Goal: Participate in discussion: Engage in conversation with other users on a specific topic

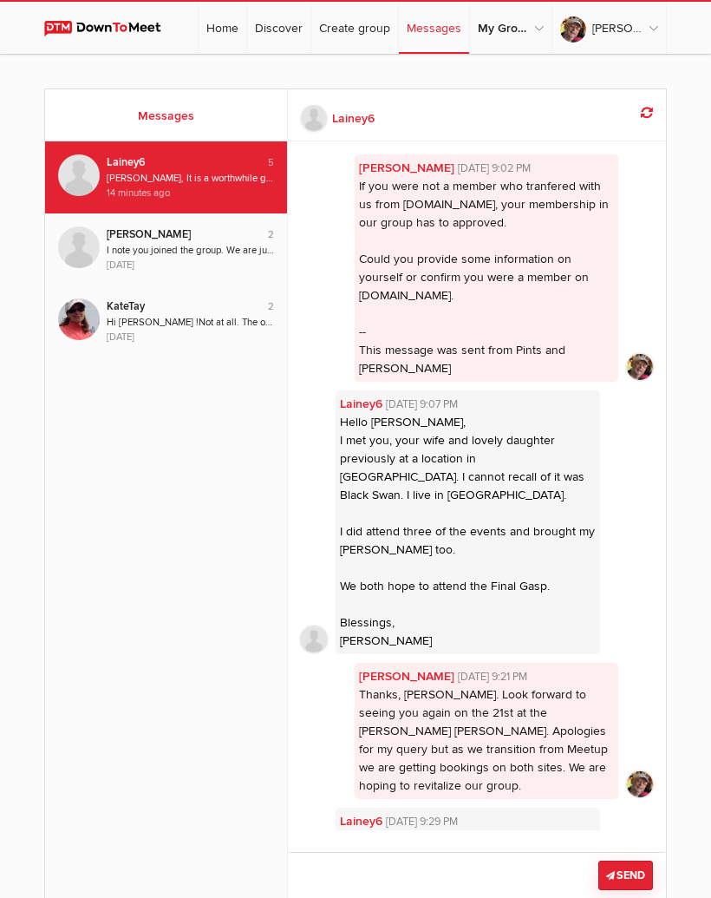
scroll to position [80, 0]
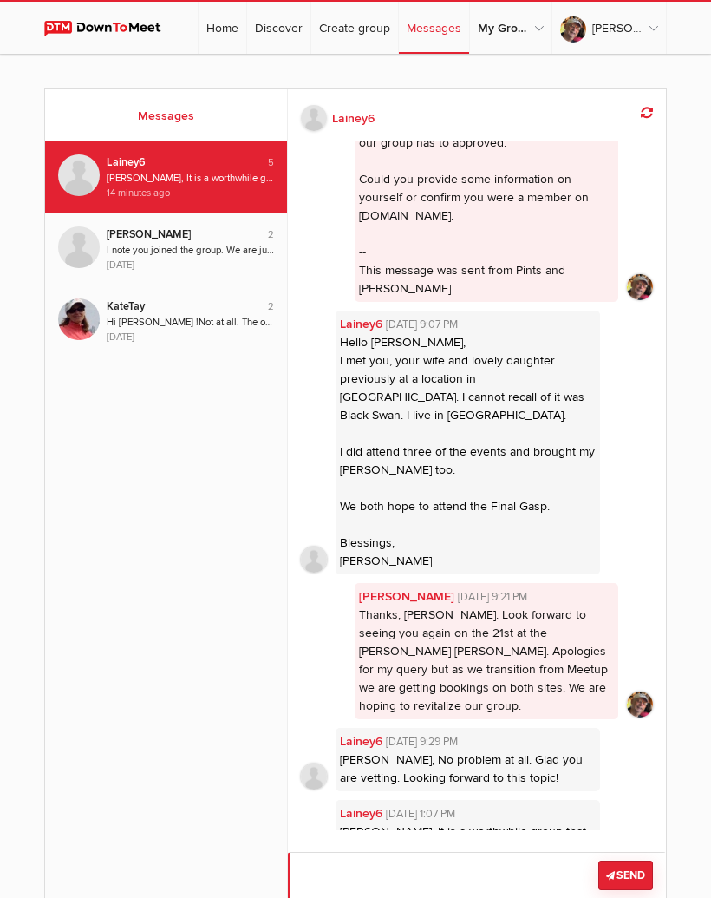
click at [429, 875] on textarea at bounding box center [477, 884] width 378 height 65
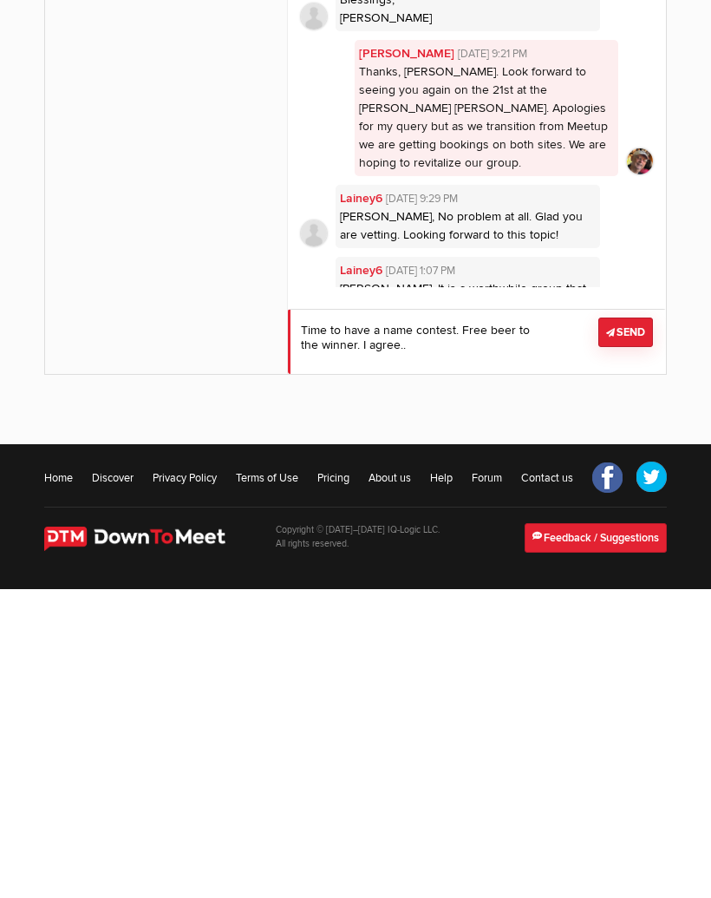
type textarea "Time to have a name contest. Free beer to the winner. I agree.."
click at [632, 626] on button "Send" at bounding box center [626, 640] width 55 height 29
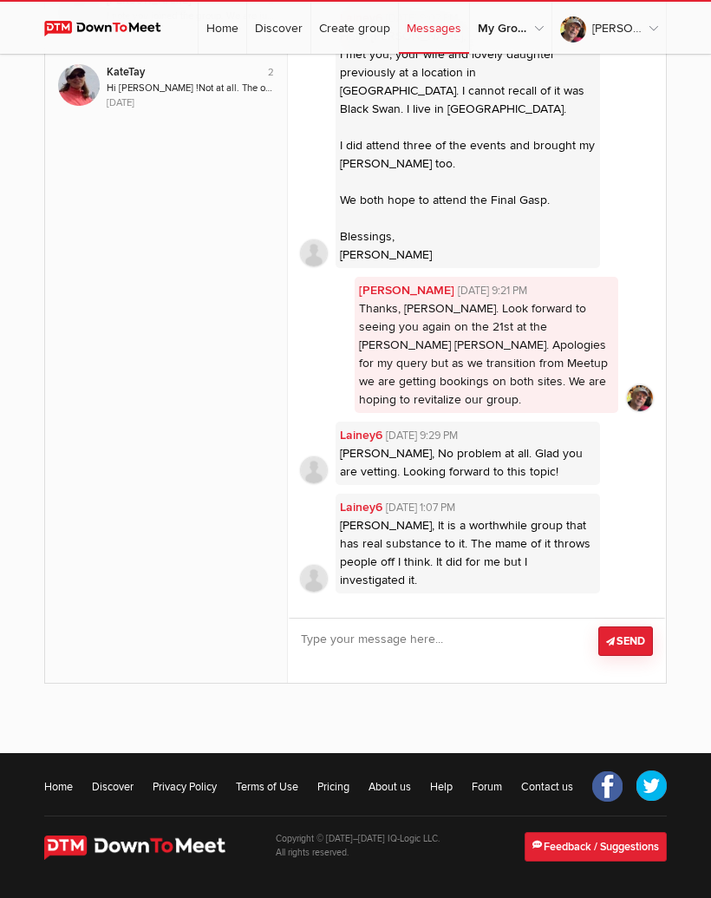
scroll to position [213, 0]
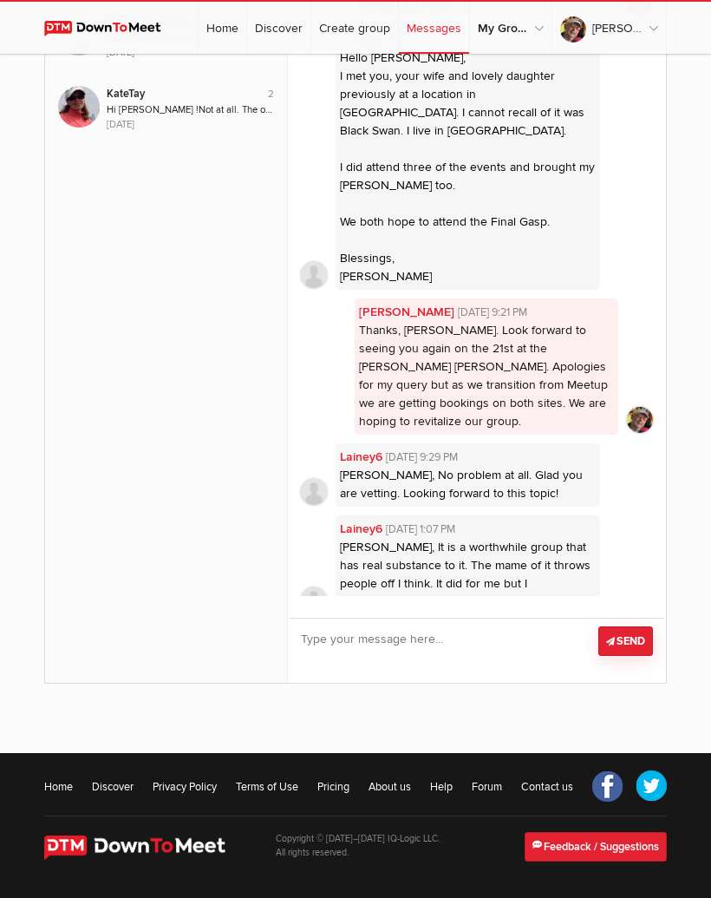
click at [455, 31] on link "Messages" at bounding box center [434, 28] width 70 height 52
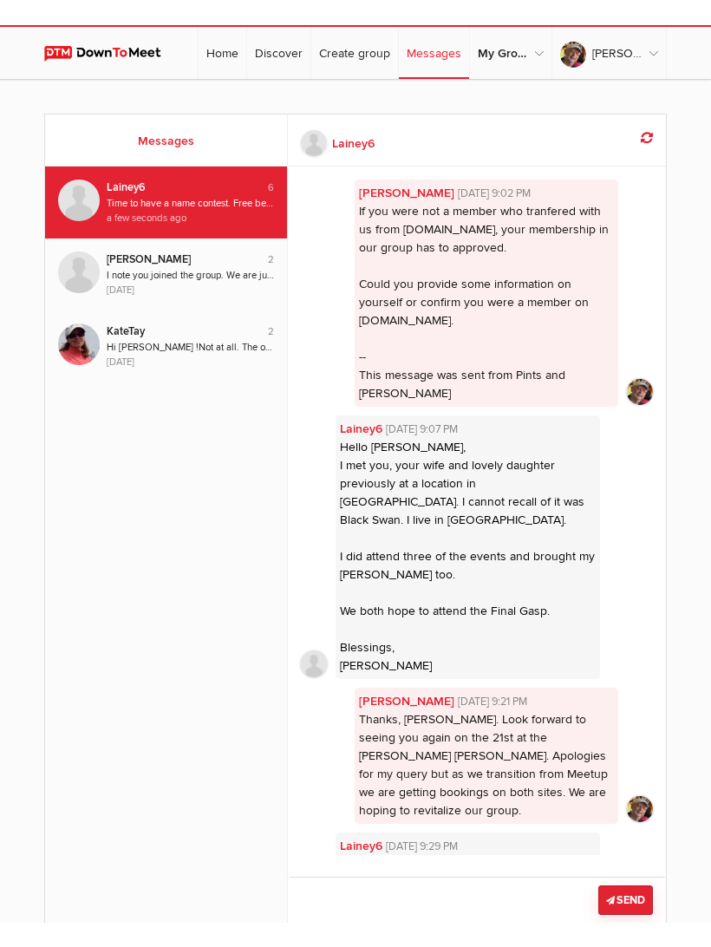
scroll to position [152, 0]
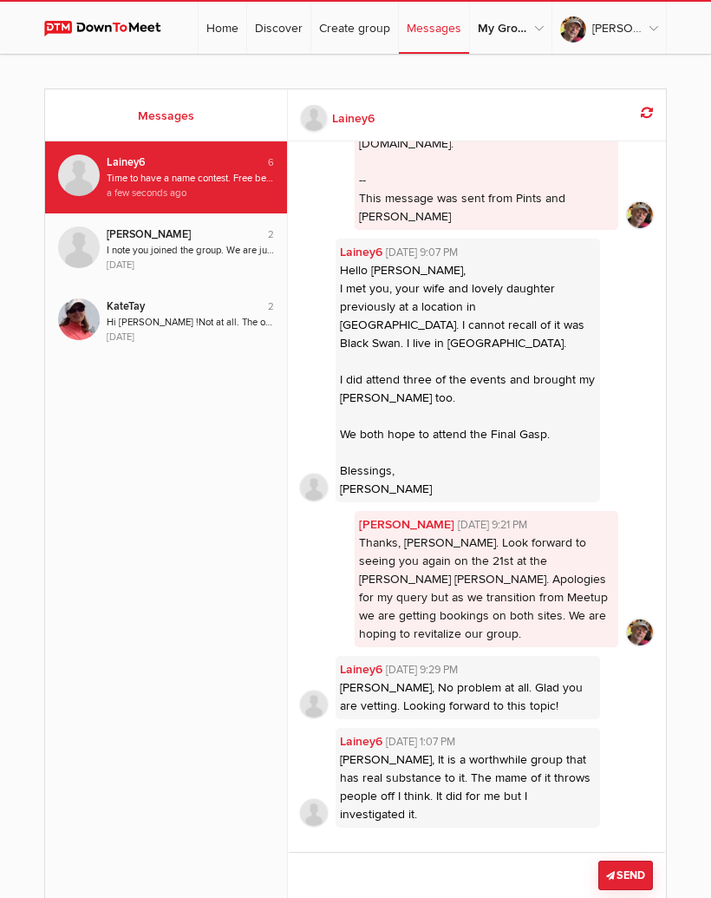
click at [486, 85] on div "Messages 6 Lainey6 Time to have a name contest. Free beer to the winner. I agre…" at bounding box center [355, 520] width 623 height 899
click at [236, 29] on link "Home" at bounding box center [223, 28] width 48 height 52
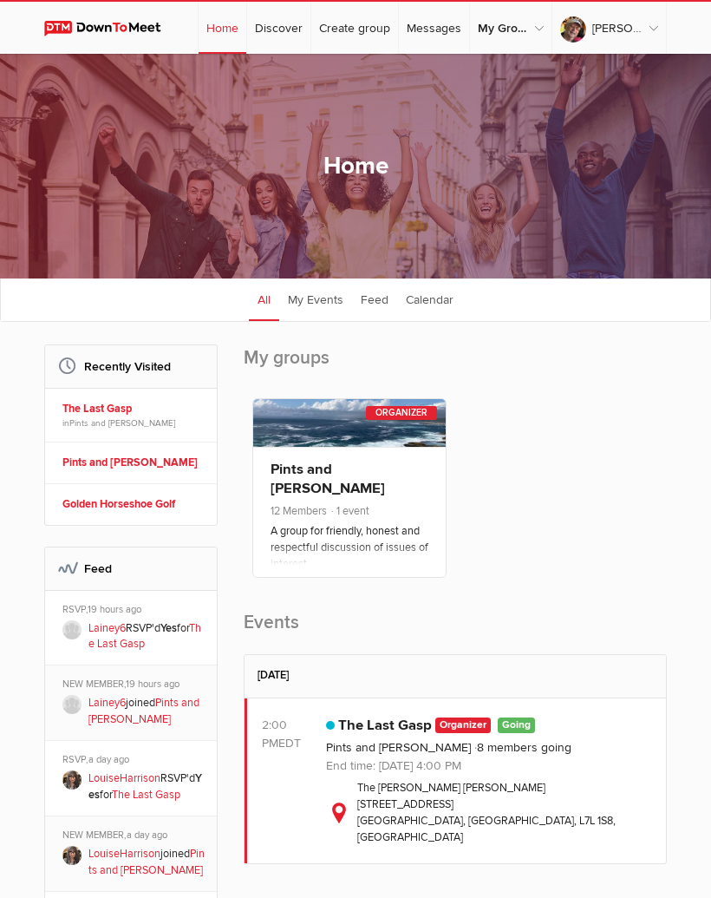
click at [377, 478] on link "Pints and [PERSON_NAME]" at bounding box center [328, 479] width 115 height 36
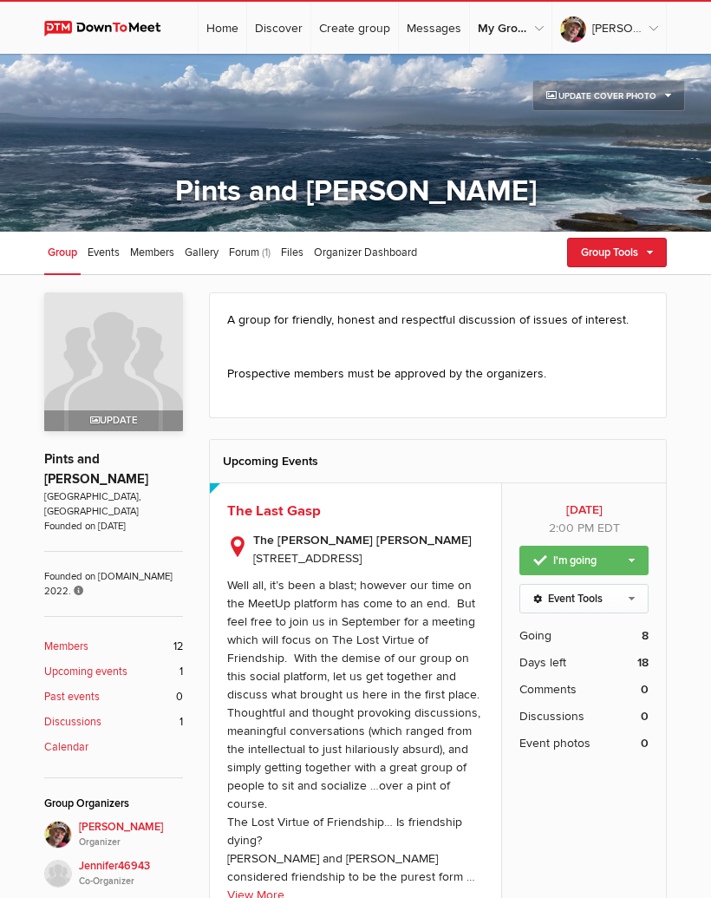
click at [260, 255] on link "Forum (1)" at bounding box center [250, 253] width 49 height 43
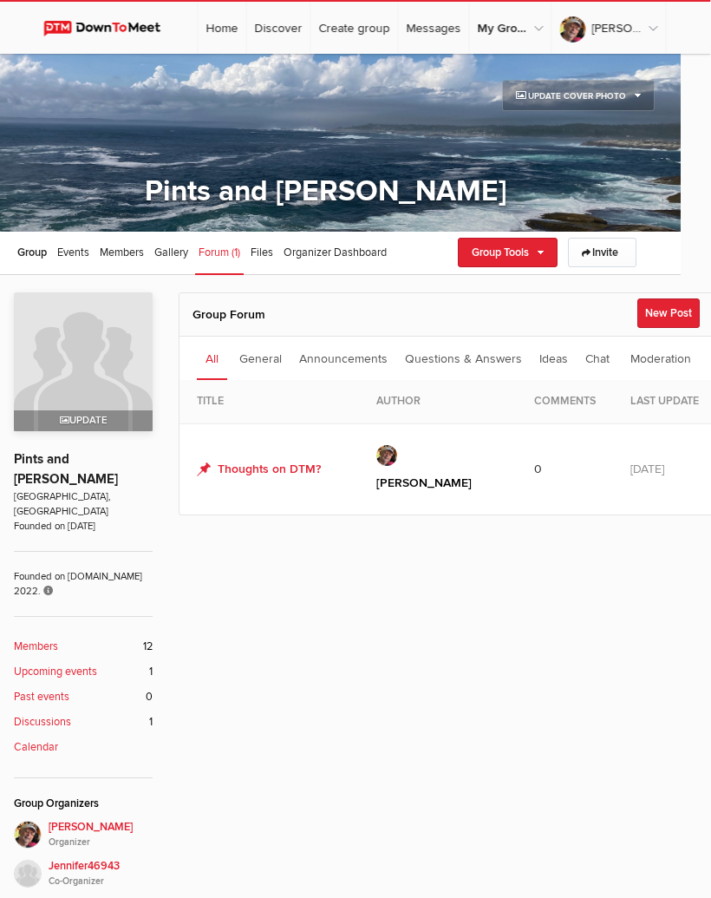
scroll to position [0, 33]
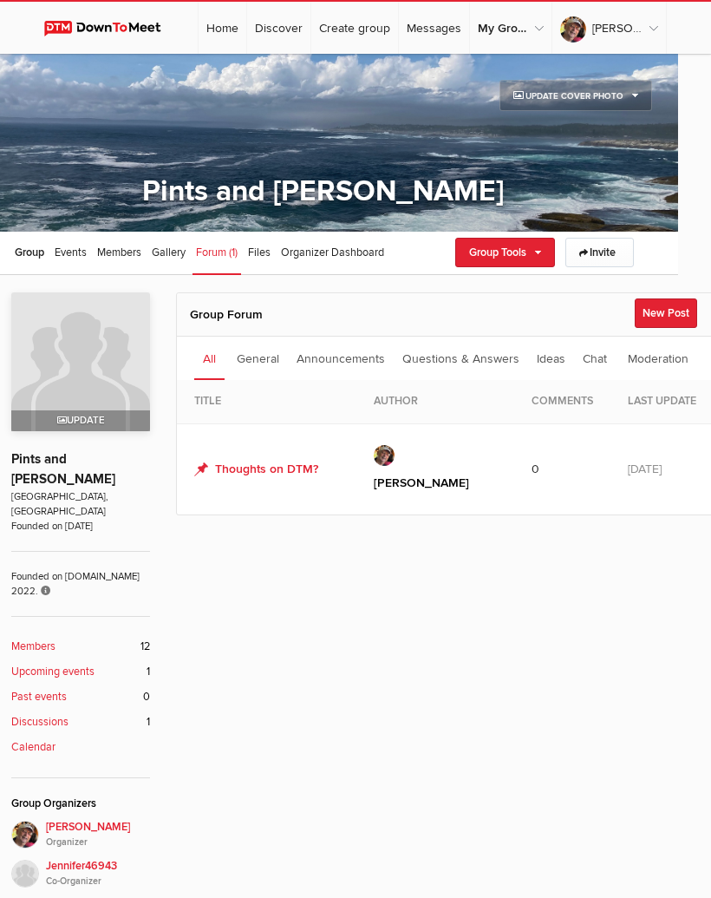
click at [671, 317] on button "New Post" at bounding box center [666, 312] width 62 height 29
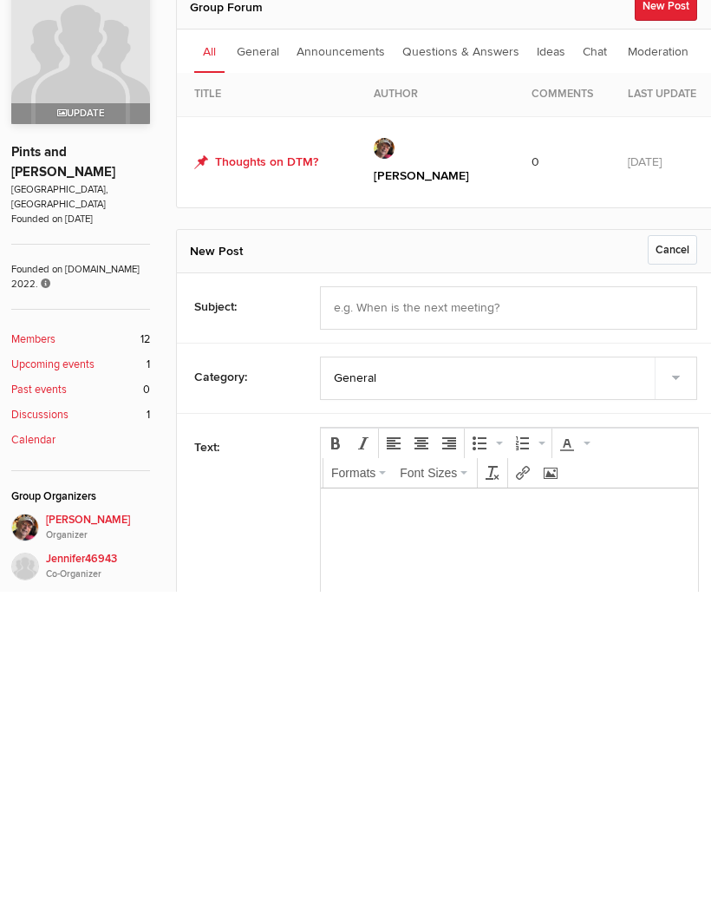
scroll to position [0, 0]
type input "Group Nane"
click at [442, 664] on select "General Announcements Questions & Answers Ideas Chat" at bounding box center [508, 685] width 377 height 43
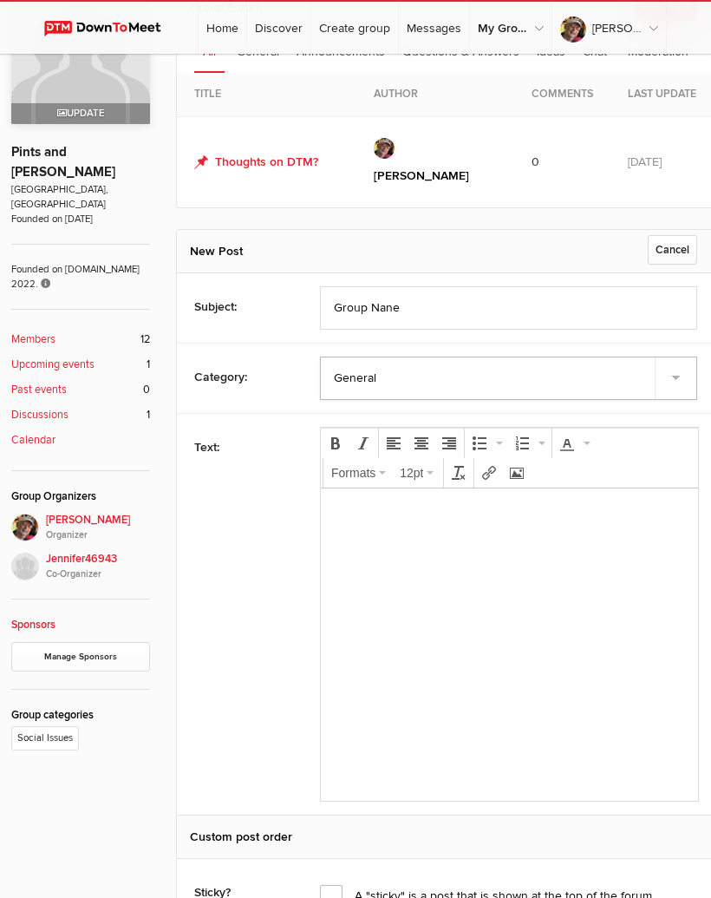
select select "2: Object"
click at [378, 537] on body at bounding box center [510, 588] width 364 height 174
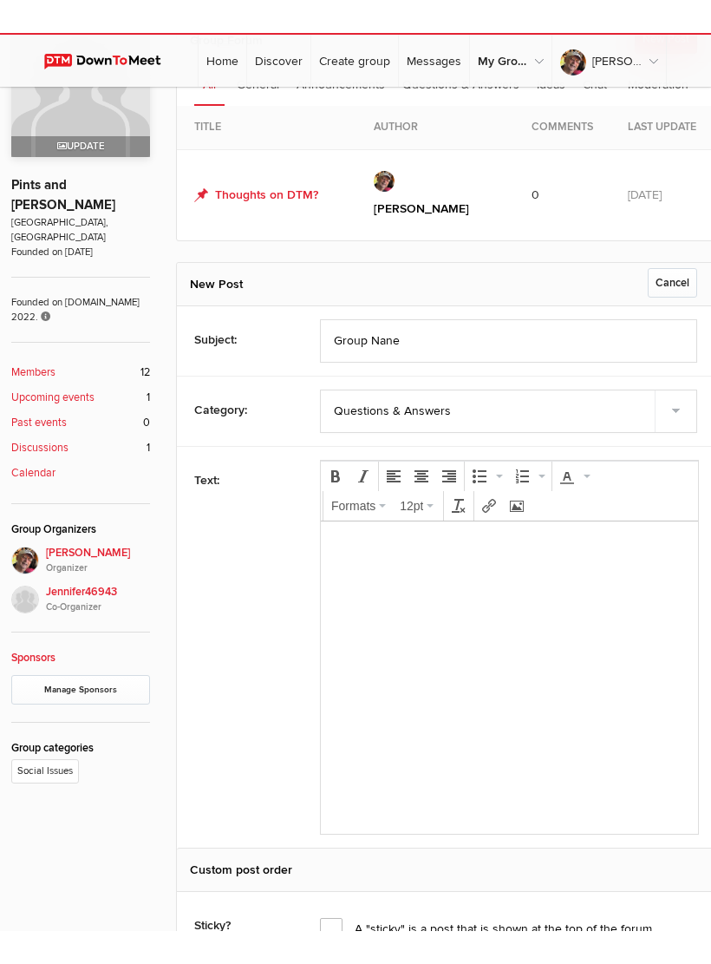
scroll to position [306, 33]
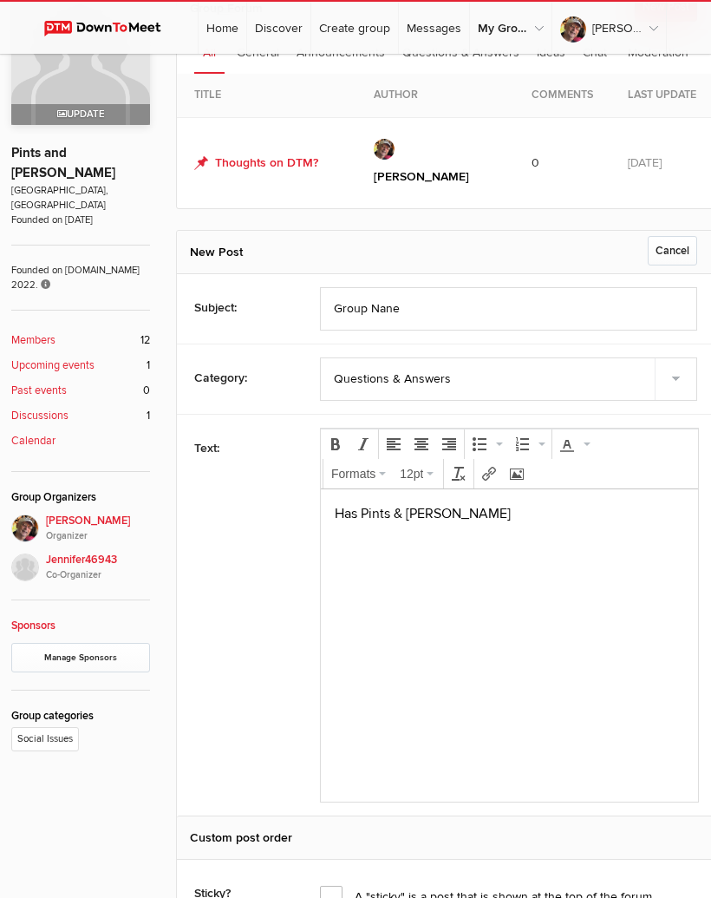
click at [364, 516] on p "Has Pints & [PERSON_NAME]" at bounding box center [510, 512] width 350 height 21
click at [469, 518] on p "Has 'Pints & [PERSON_NAME]" at bounding box center [510, 512] width 350 height 21
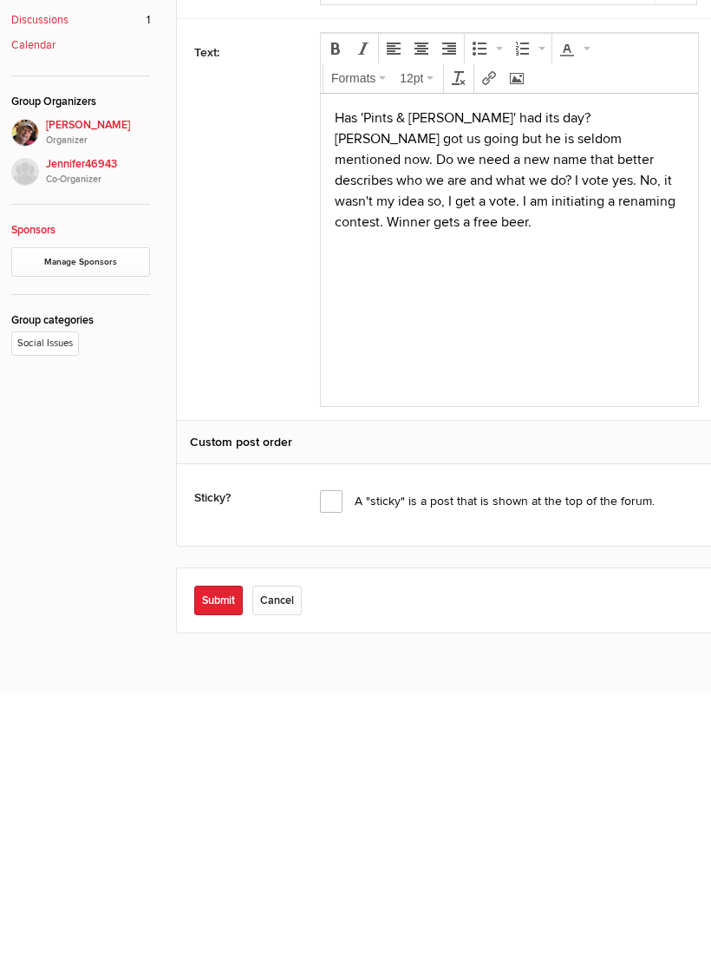
scroll to position [441, 33]
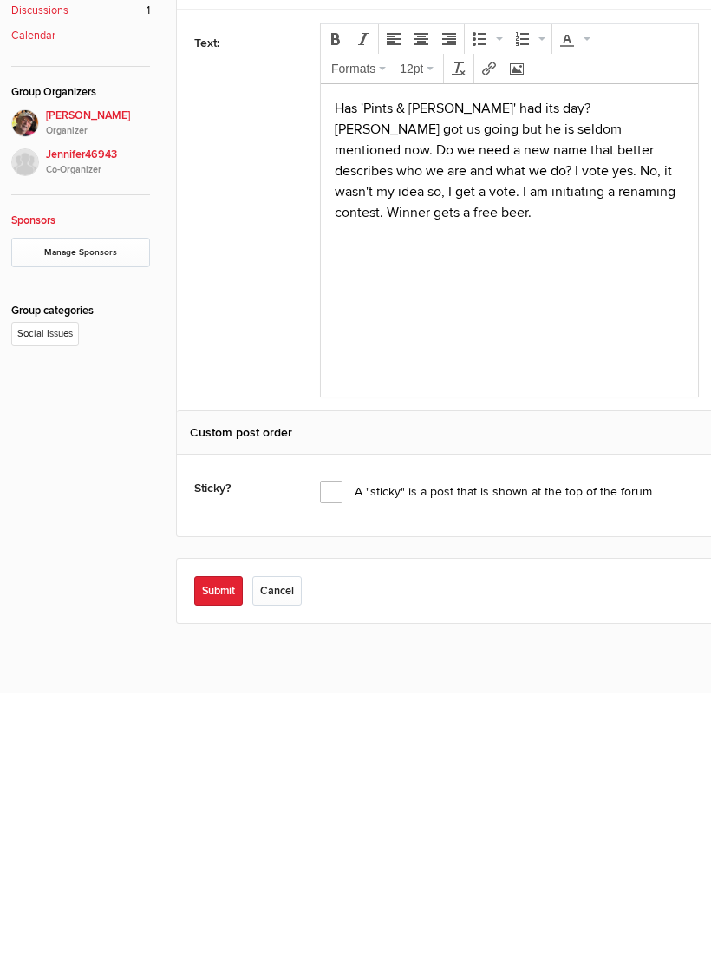
click at [226, 847] on button "Submit" at bounding box center [218, 861] width 49 height 29
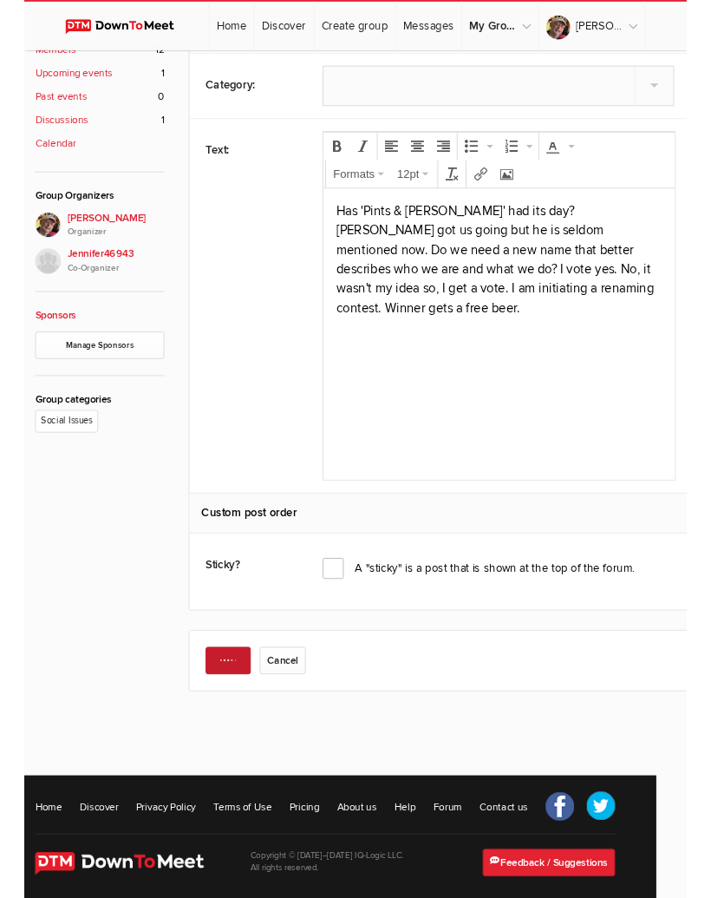
scroll to position [267, 0]
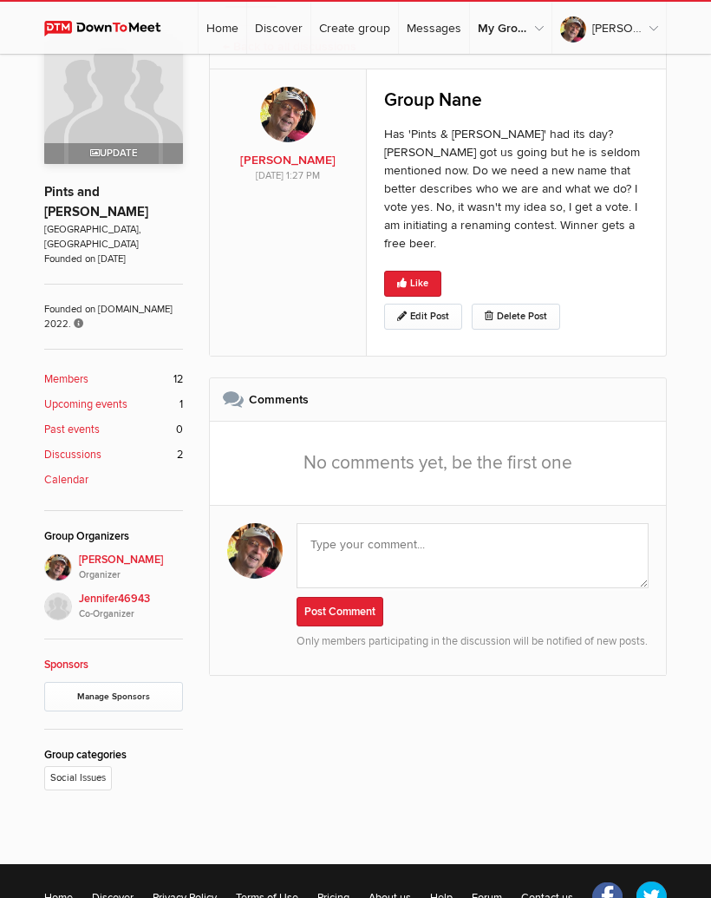
click at [438, 304] on link "Edit Post" at bounding box center [423, 317] width 78 height 26
select select "2: Object"
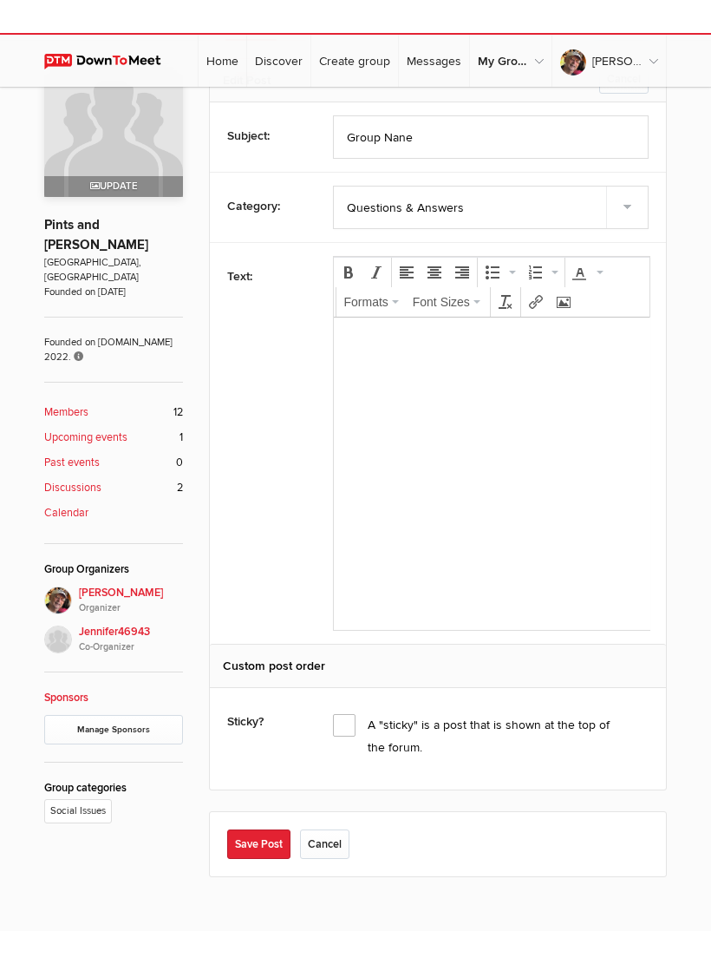
scroll to position [0, 0]
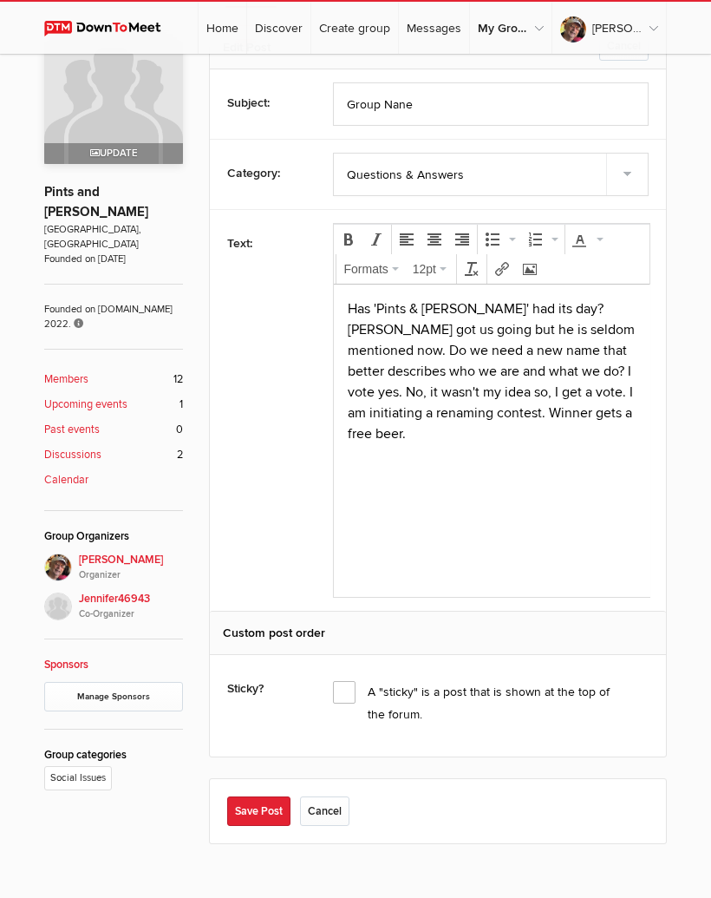
click at [629, 419] on p "Has 'Pints & [PERSON_NAME]' had its day? [PERSON_NAME] got us going but he is s…" at bounding box center [491, 371] width 289 height 146
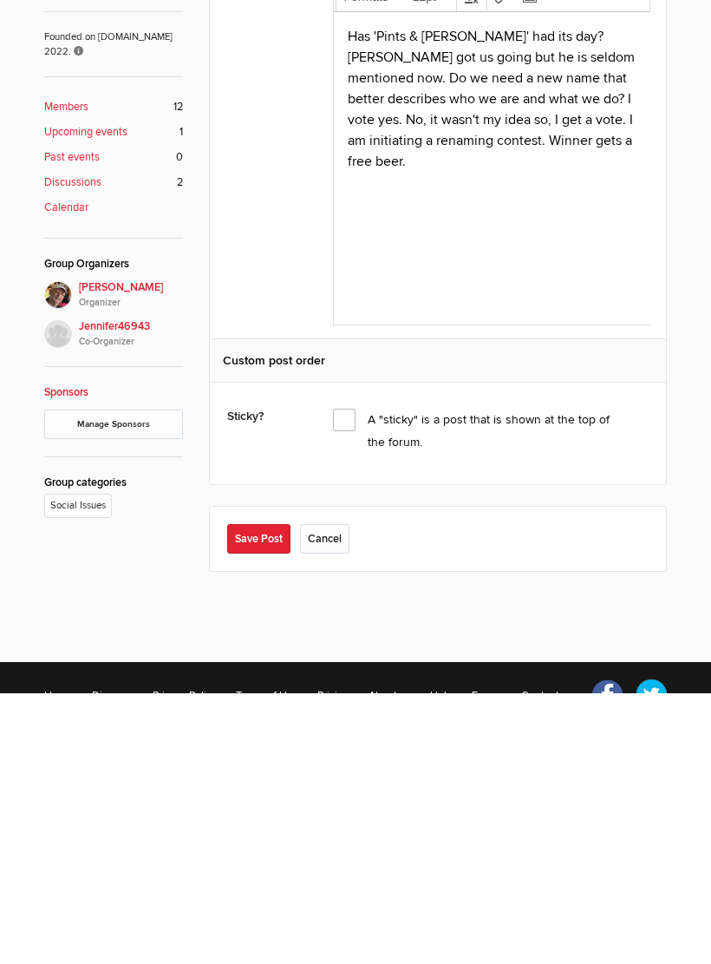
scroll to position [271, 0]
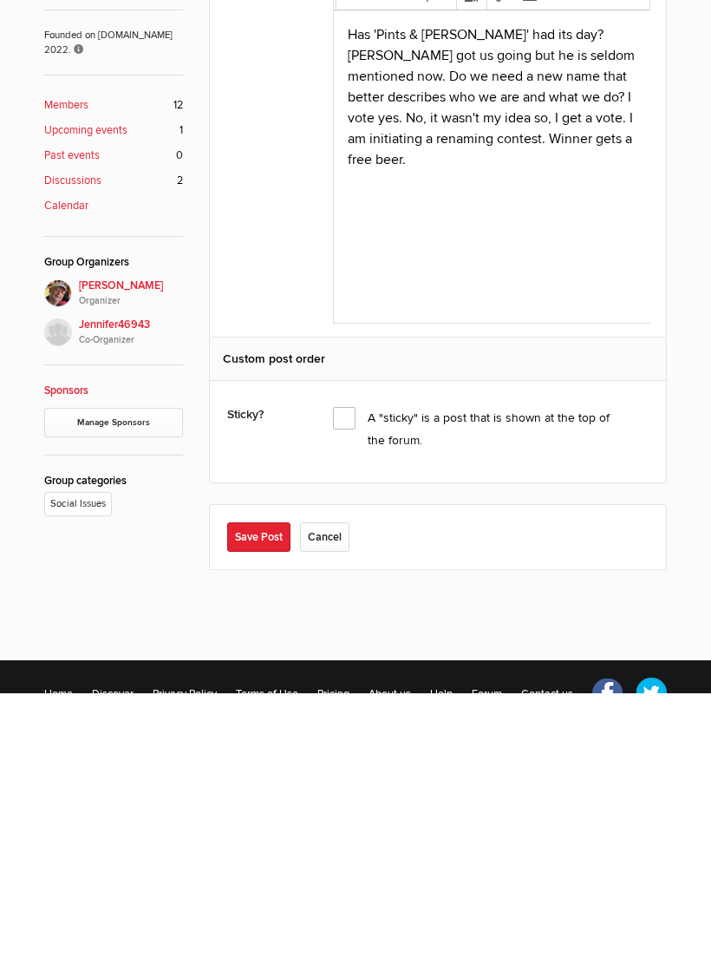
click at [269, 793] on button "Save Post" at bounding box center [258, 807] width 63 height 29
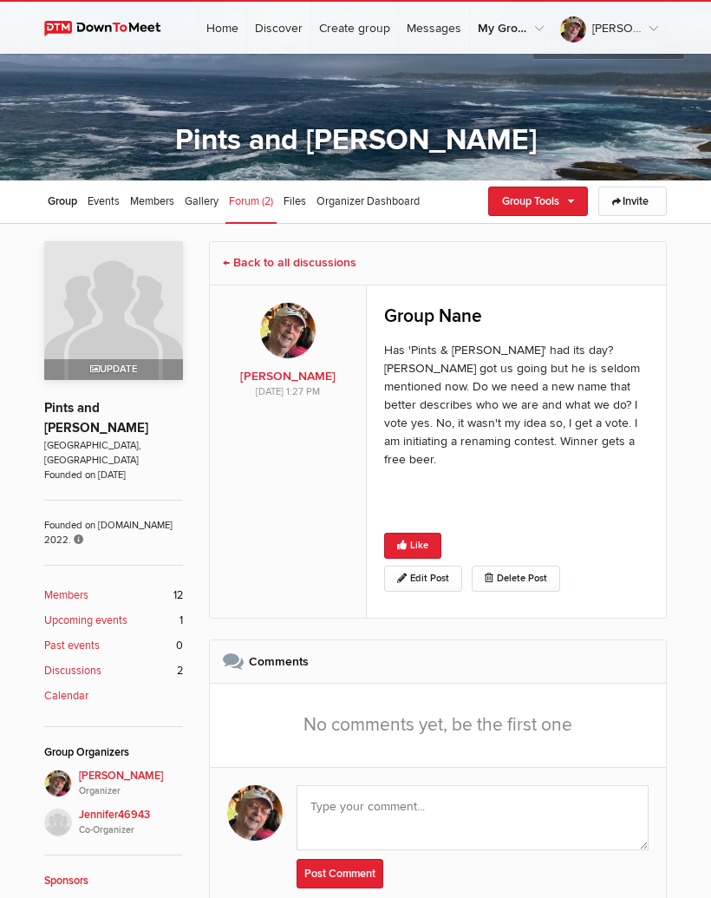
scroll to position [0, 0]
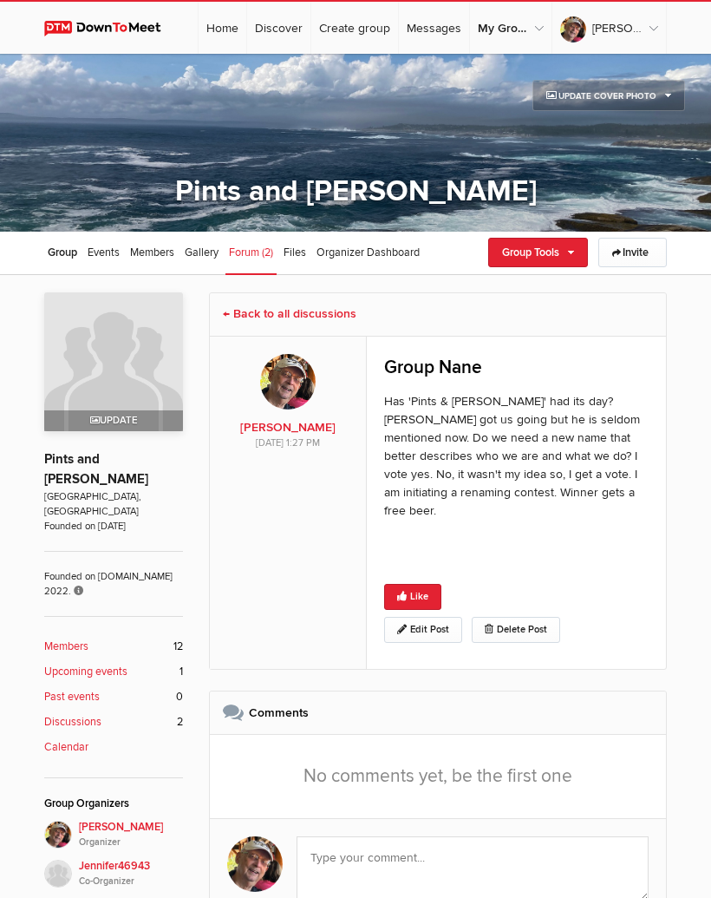
click at [265, 251] on span "(2)" at bounding box center [267, 253] width 11 height 14
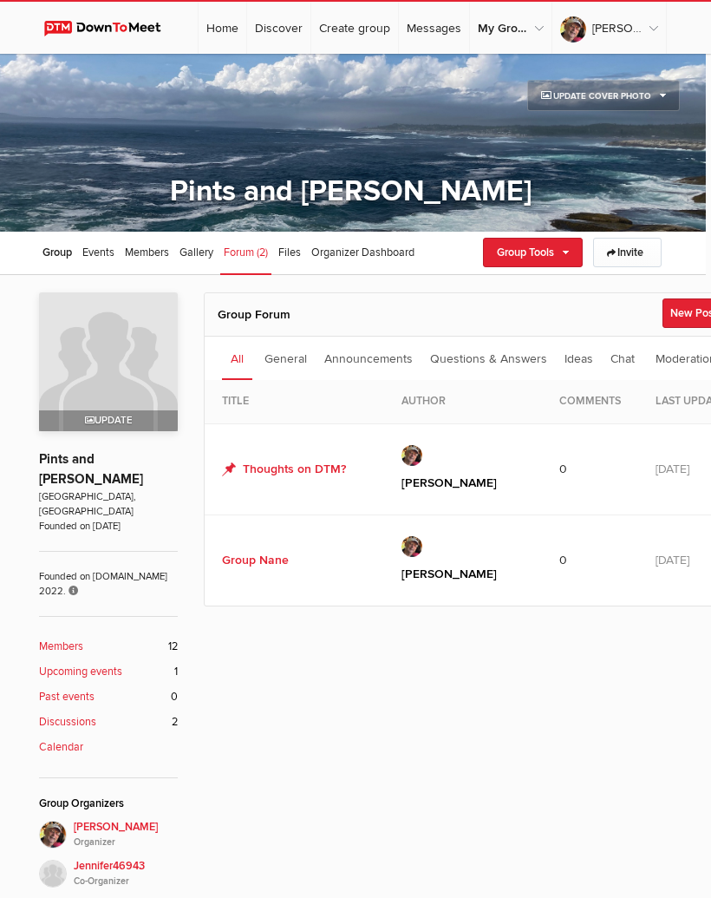
scroll to position [0, 33]
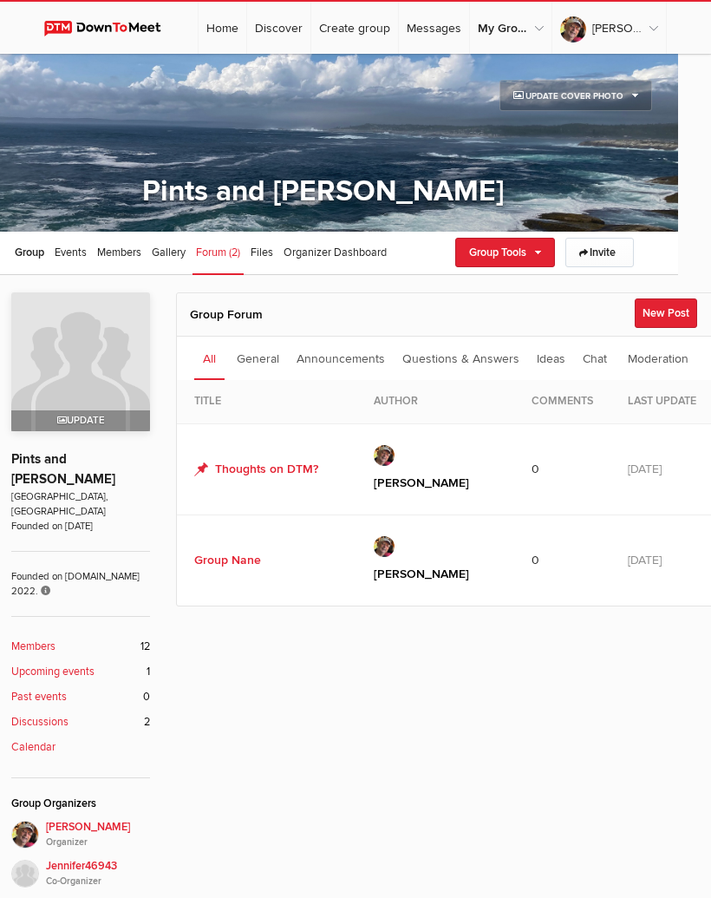
click at [361, 534] on td "[PERSON_NAME]" at bounding box center [436, 559] width 158 height 91
click at [527, 527] on td "0" at bounding box center [562, 559] width 96 height 91
click at [658, 321] on button "New Post" at bounding box center [666, 312] width 62 height 29
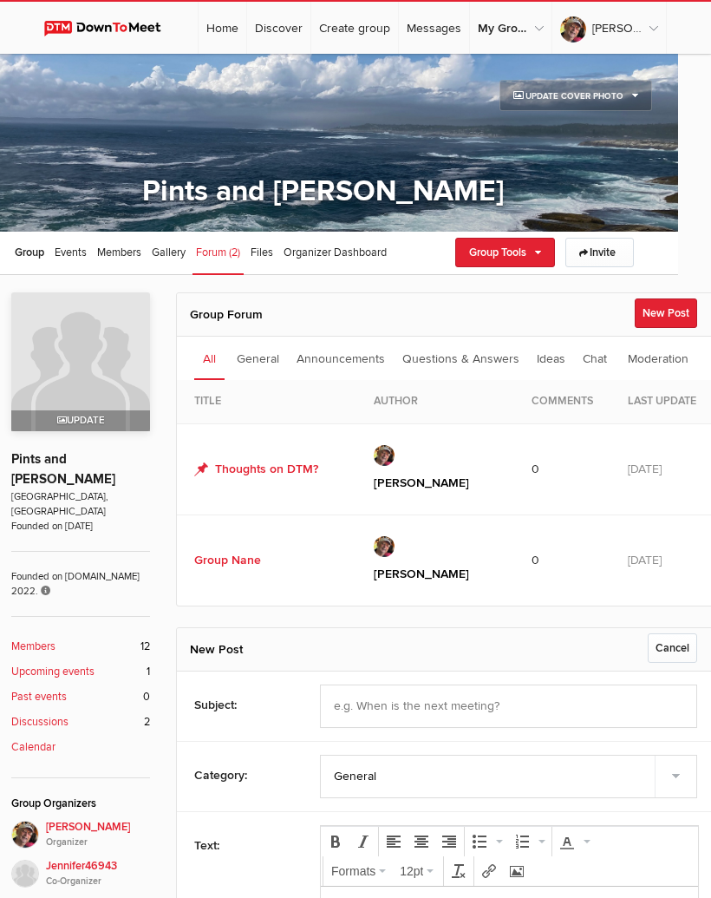
click at [231, 249] on span "(2)" at bounding box center [234, 253] width 11 height 14
click at [268, 358] on link "General" at bounding box center [258, 358] width 60 height 43
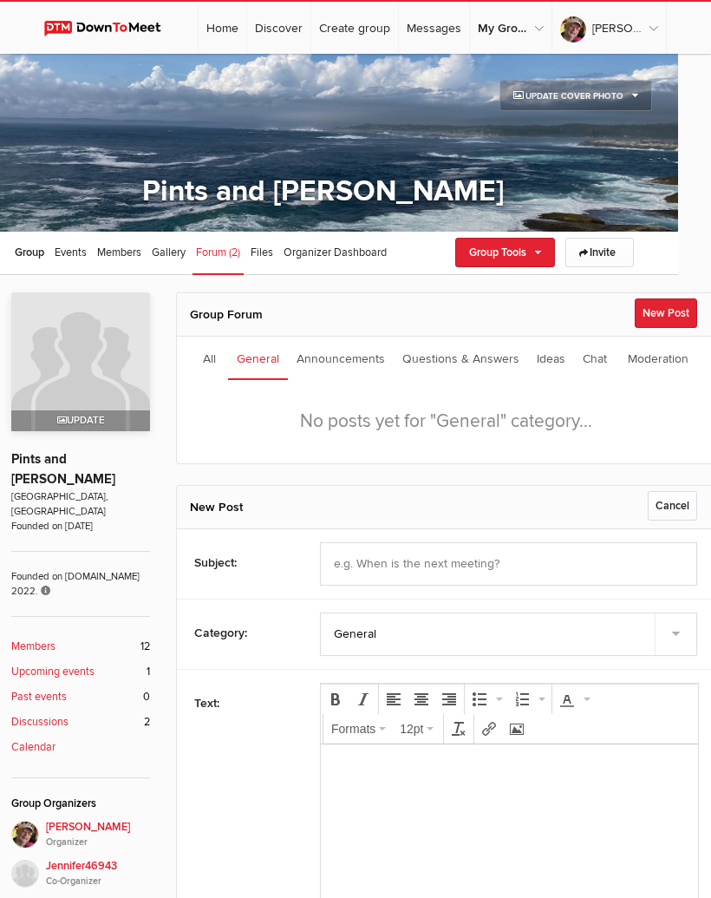
click at [374, 361] on link "Announcements" at bounding box center [341, 358] width 106 height 43
click at [502, 369] on link "Questions & Answers" at bounding box center [461, 358] width 134 height 43
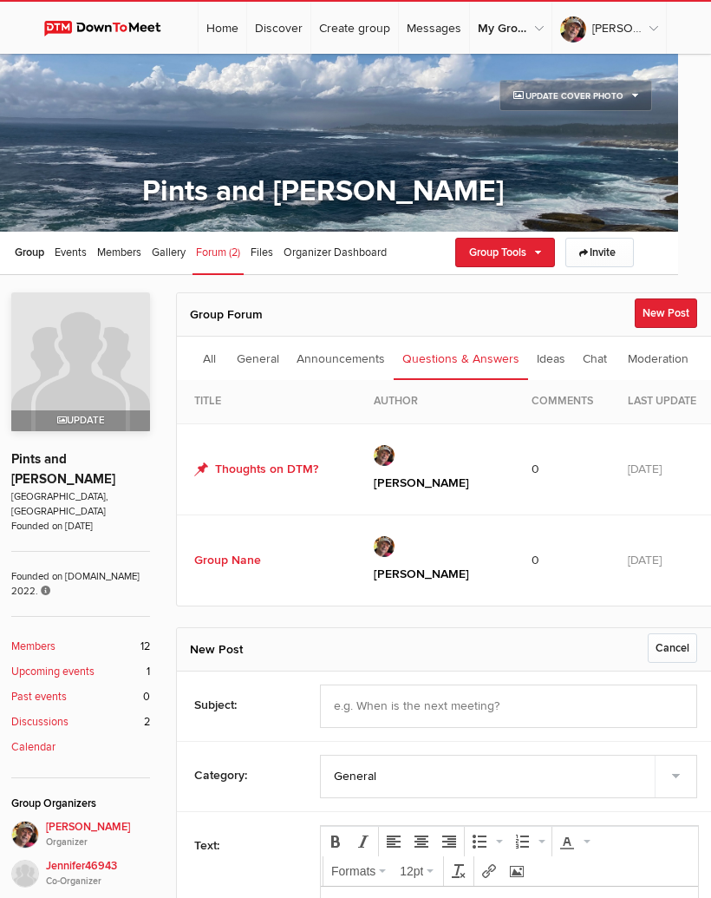
click at [252, 553] on link "Group Nane" at bounding box center [227, 560] width 67 height 15
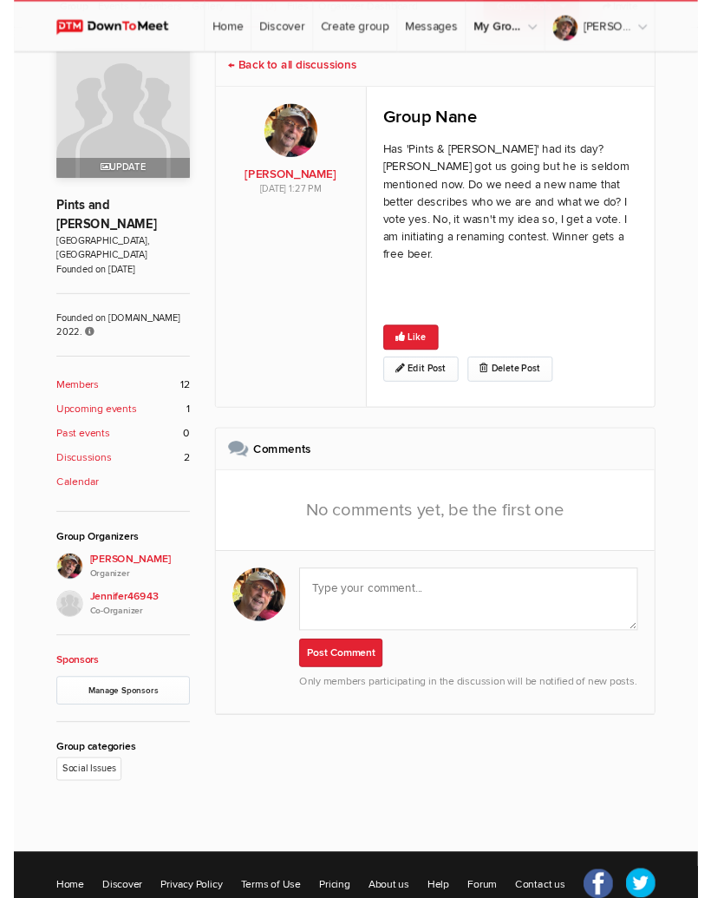
scroll to position [246, 0]
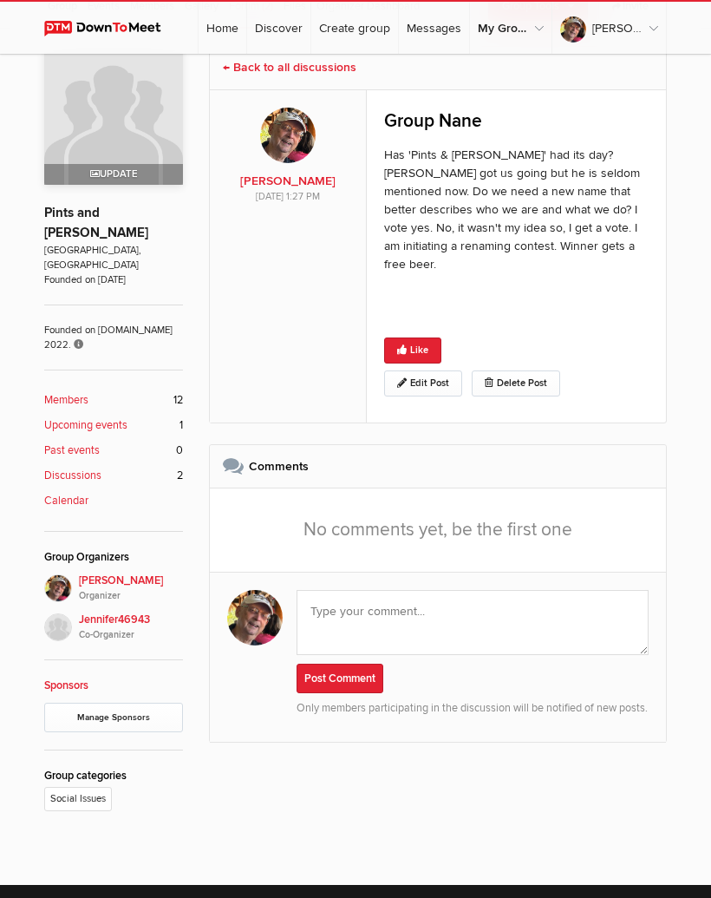
click at [437, 371] on link "Edit Post" at bounding box center [423, 383] width 78 height 26
select select "2: Object"
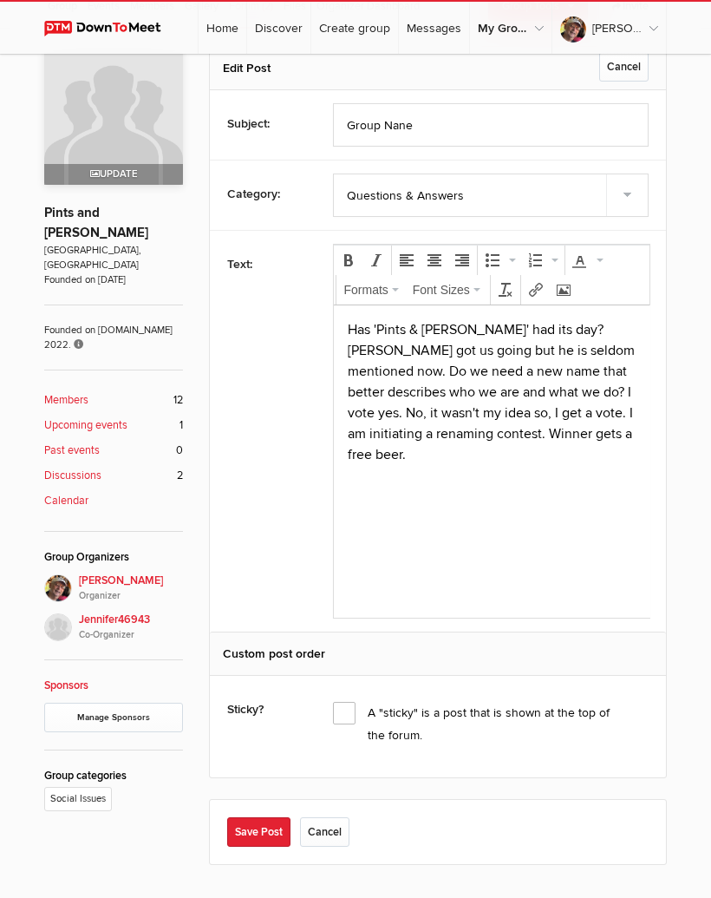
scroll to position [0, 0]
click at [430, 134] on input "Group Nane" at bounding box center [491, 124] width 317 height 43
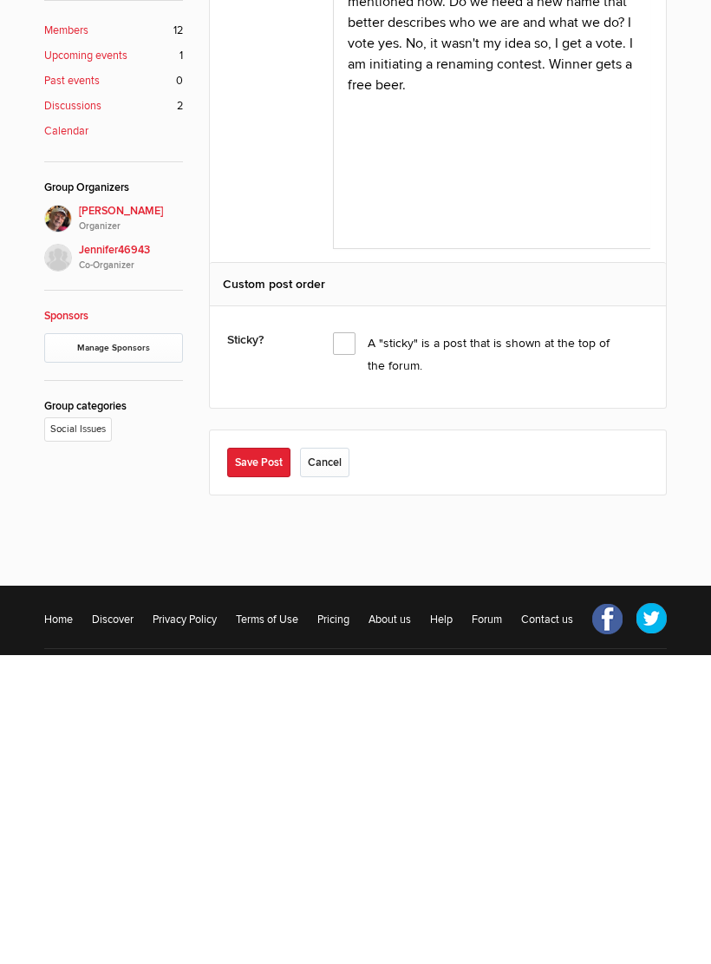
scroll to position [384, 0]
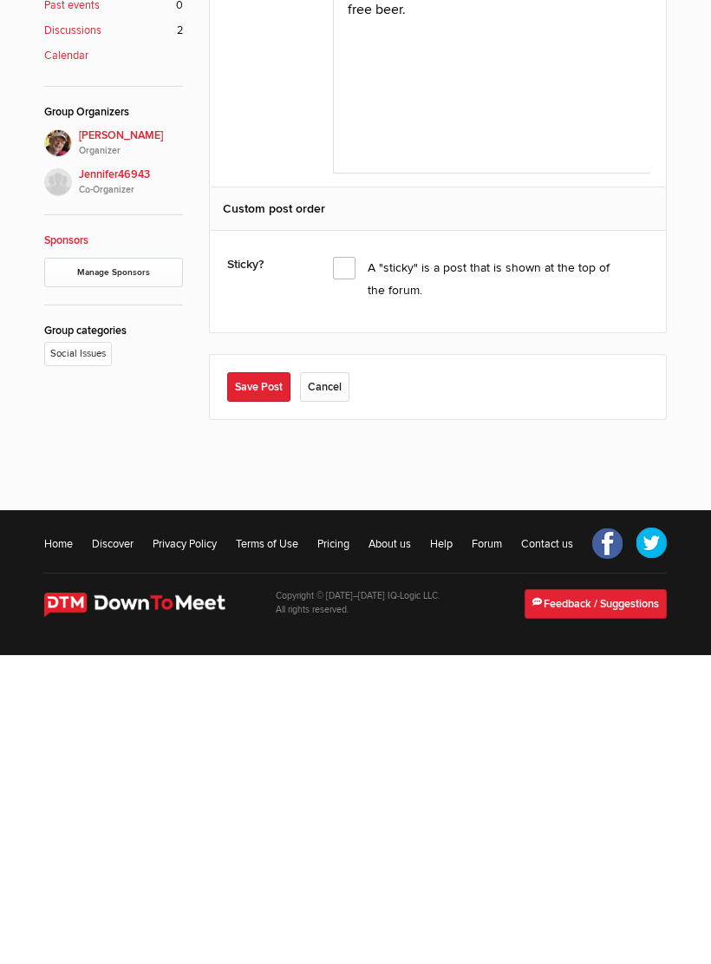
type input "Group Name"
click at [271, 681] on button "Save Post" at bounding box center [258, 695] width 63 height 29
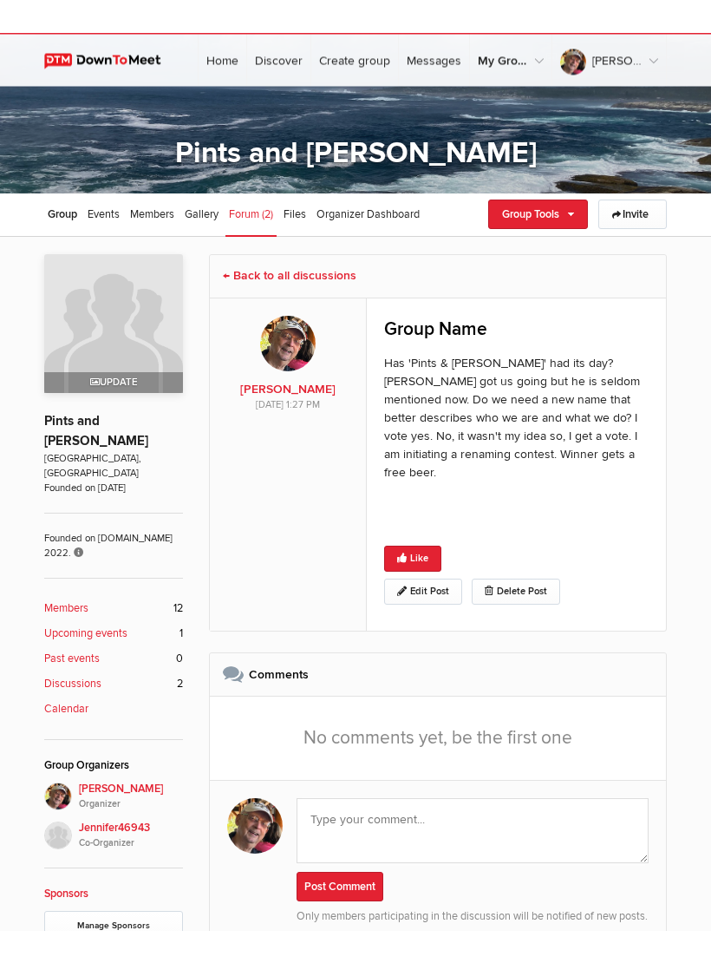
scroll to position [0, 0]
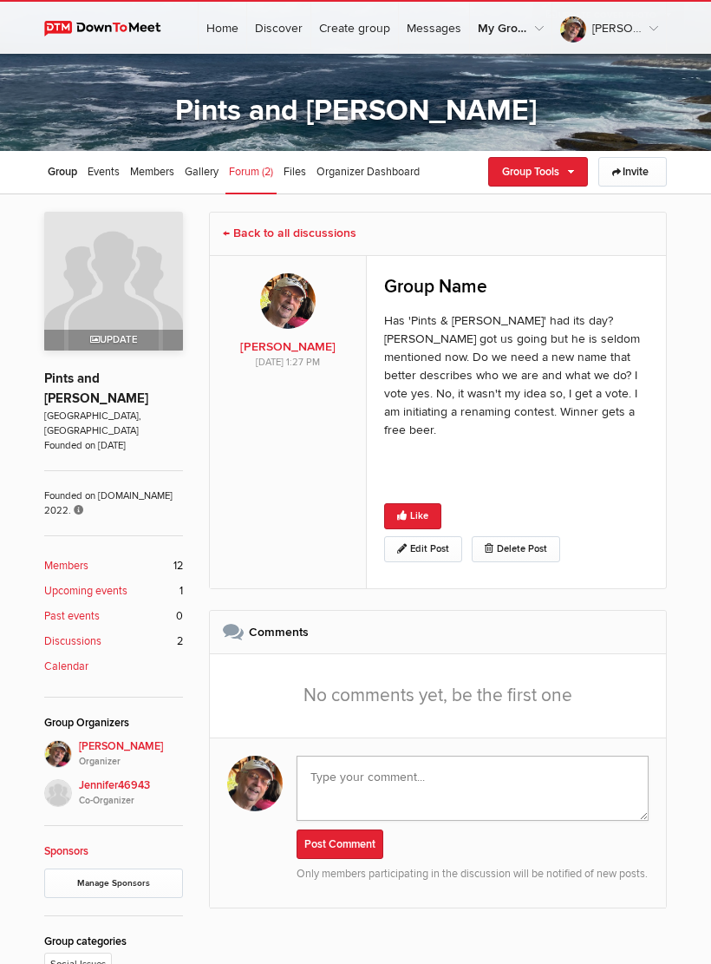
click at [348, 758] on textarea at bounding box center [473, 788] width 352 height 65
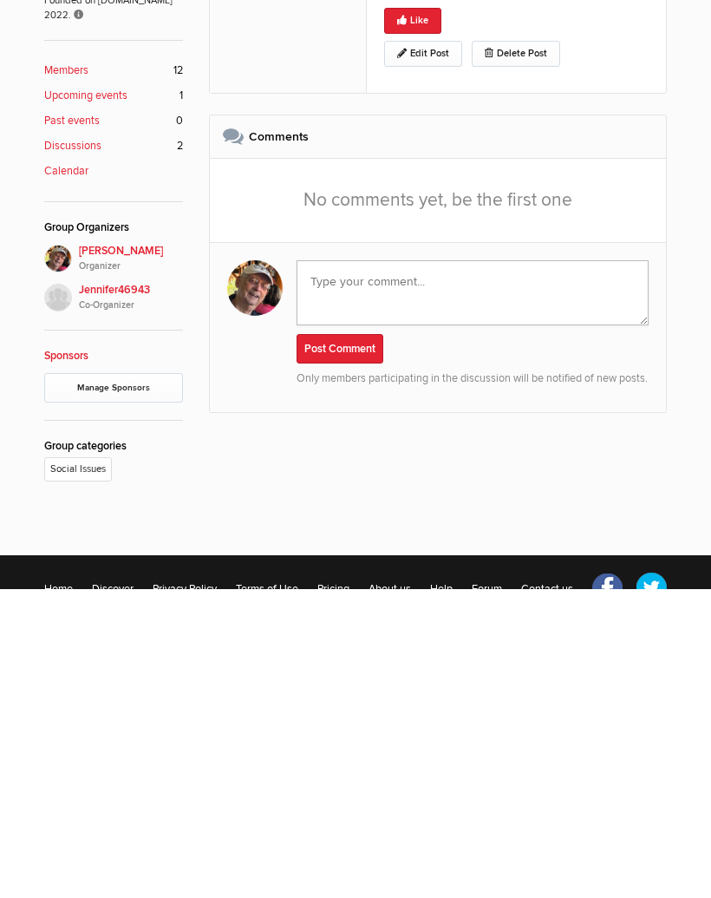
scroll to position [269, 0]
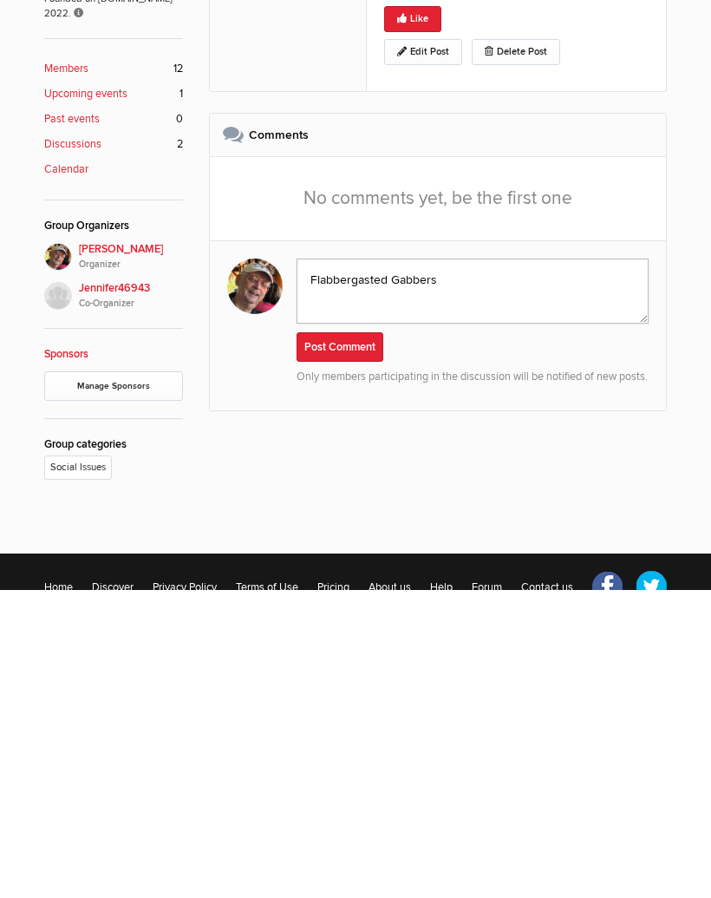
click at [387, 567] on textarea "Flabbergasted Gabbers" at bounding box center [473, 599] width 352 height 65
click at [380, 567] on textarea "Flabbergasted Gabbers" at bounding box center [473, 599] width 352 height 65
type textarea "Flabber Gabbers"
click at [369, 641] on button "Post Comment" at bounding box center [340, 655] width 87 height 29
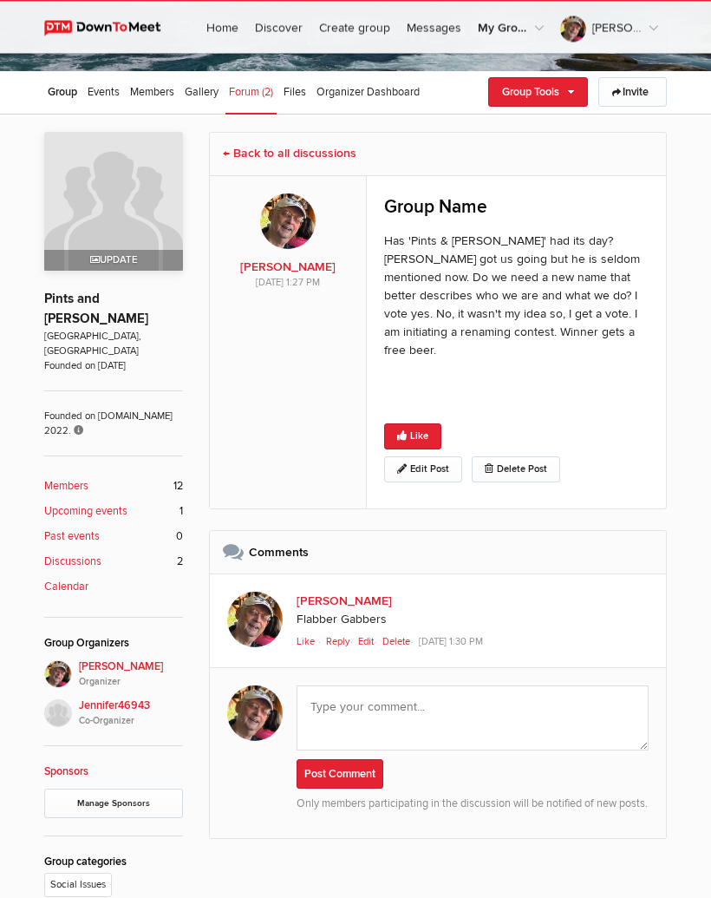
scroll to position [0, 0]
